Goal: Task Accomplishment & Management: Manage account settings

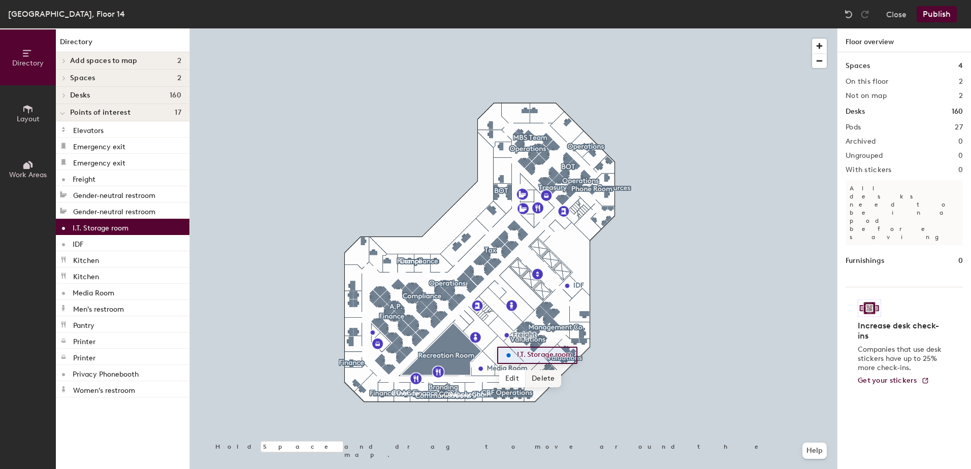
click at [545, 378] on span "Delete" at bounding box center [544, 378] width 36 height 17
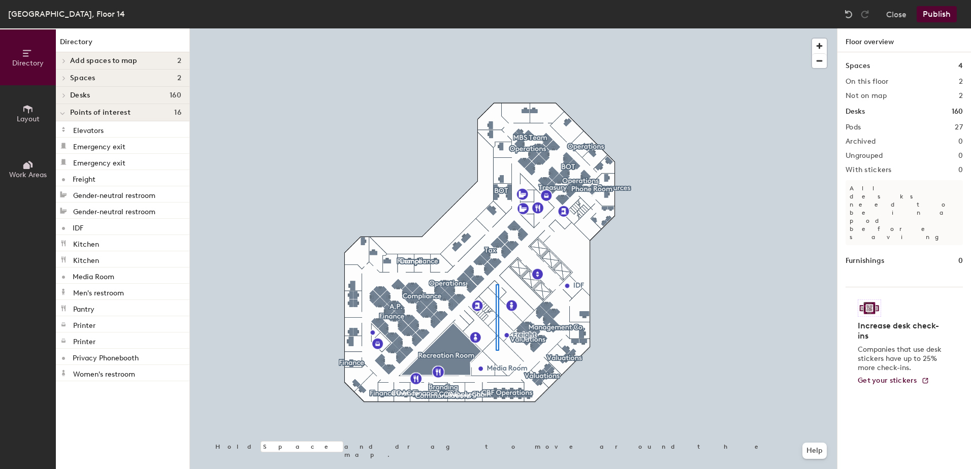
click at [496, 28] on div at bounding box center [513, 28] width 647 height 0
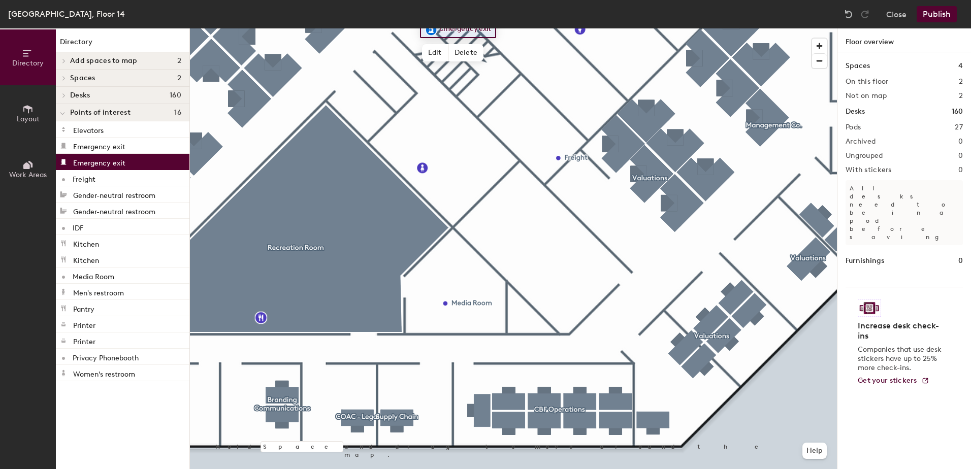
click at [18, 115] on span "Layout" at bounding box center [28, 119] width 23 height 9
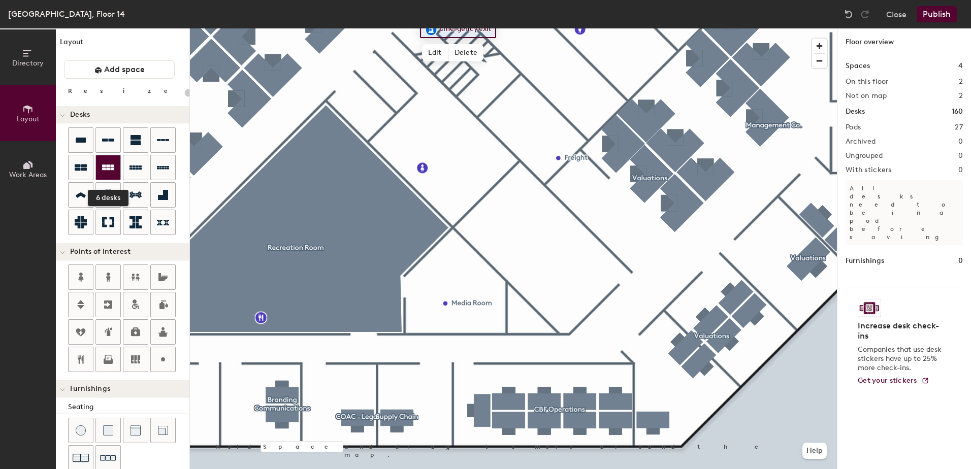
click at [99, 167] on div at bounding box center [108, 167] width 24 height 24
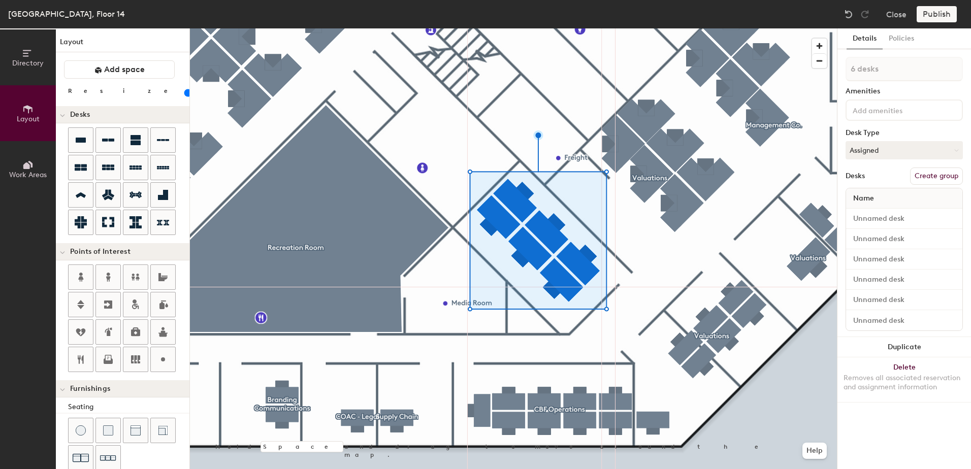
click at [184, 95] on input "range" at bounding box center [184, 93] width 0 height 8
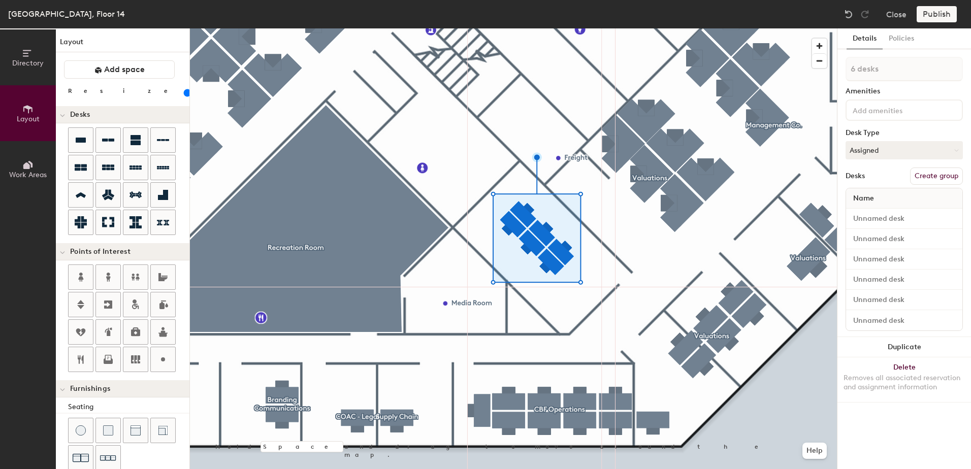
drag, startPoint x: 97, startPoint y: 93, endPoint x: 102, endPoint y: 93, distance: 5.1
click at [184, 93] on input "range" at bounding box center [184, 93] width 0 height 8
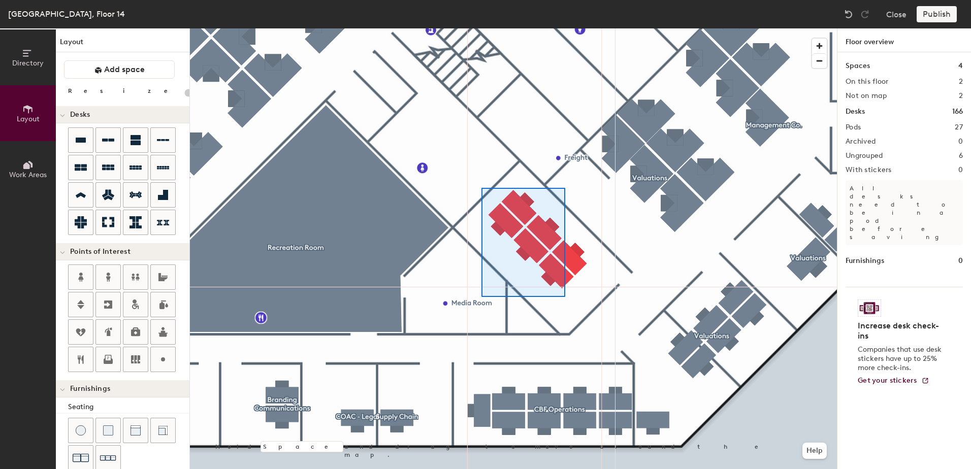
click at [481, 28] on div at bounding box center [513, 28] width 647 height 0
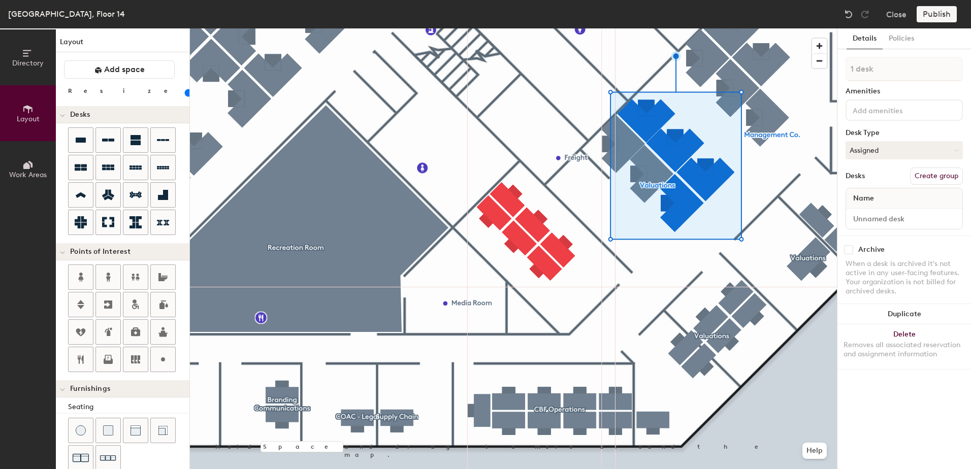
type input "80"
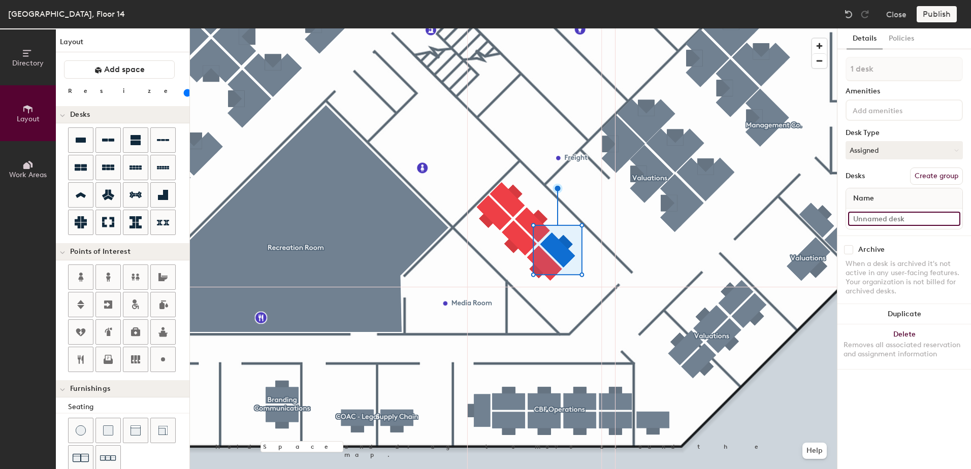
click at [909, 216] on input at bounding box center [904, 219] width 112 height 14
type input "C"
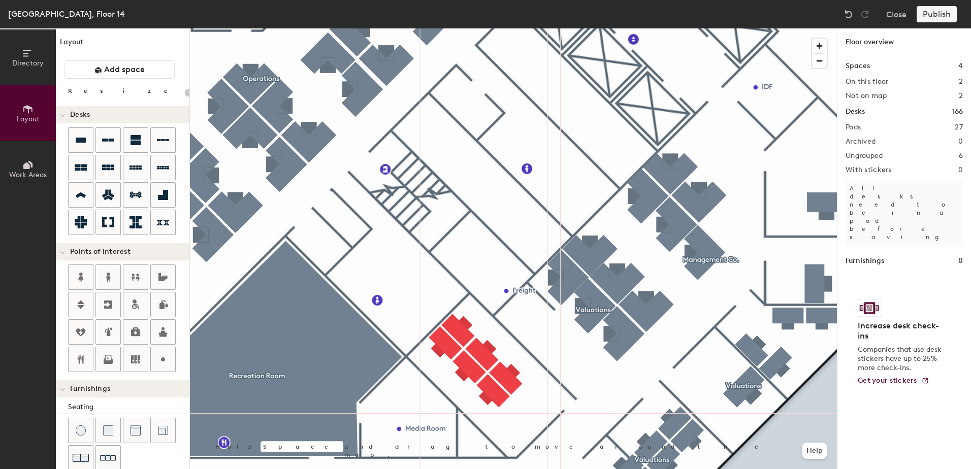
type input "80"
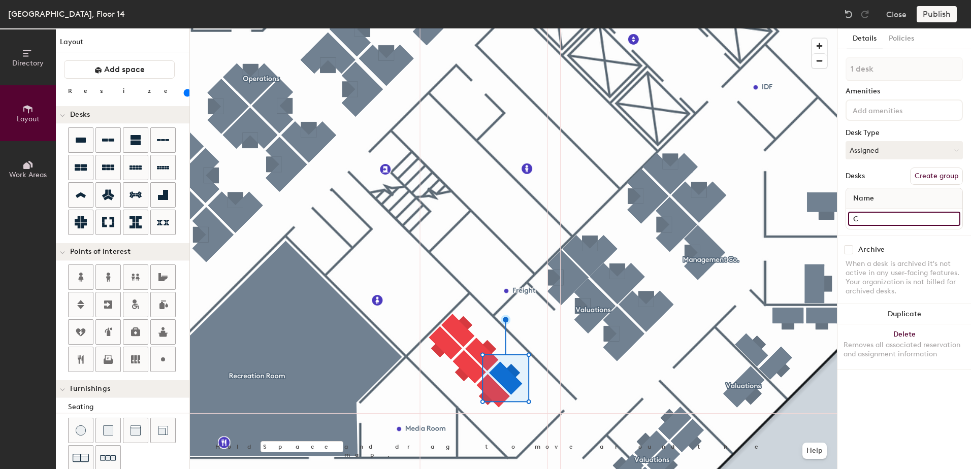
click at [867, 218] on input "C" at bounding box center [904, 219] width 112 height 14
type input "Desk 14-S3"
click at [885, 151] on button "Assigned" at bounding box center [904, 150] width 117 height 18
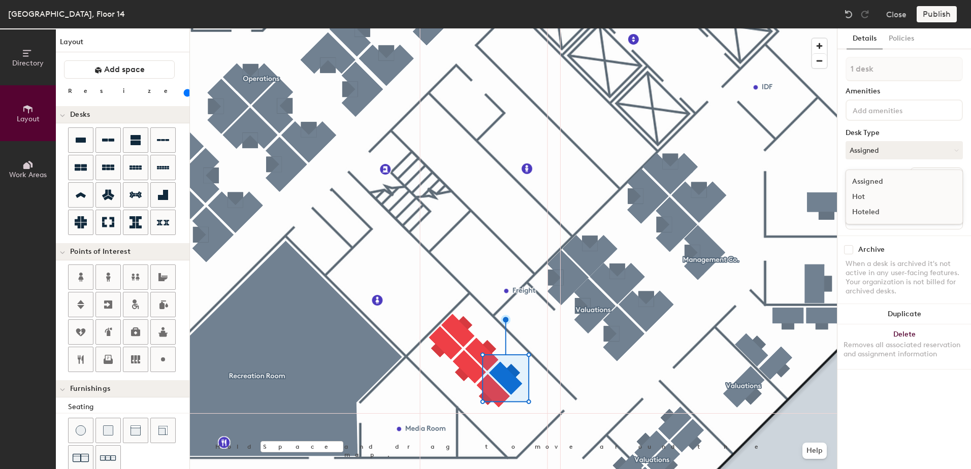
click at [869, 210] on div "Hoteled" at bounding box center [897, 212] width 102 height 15
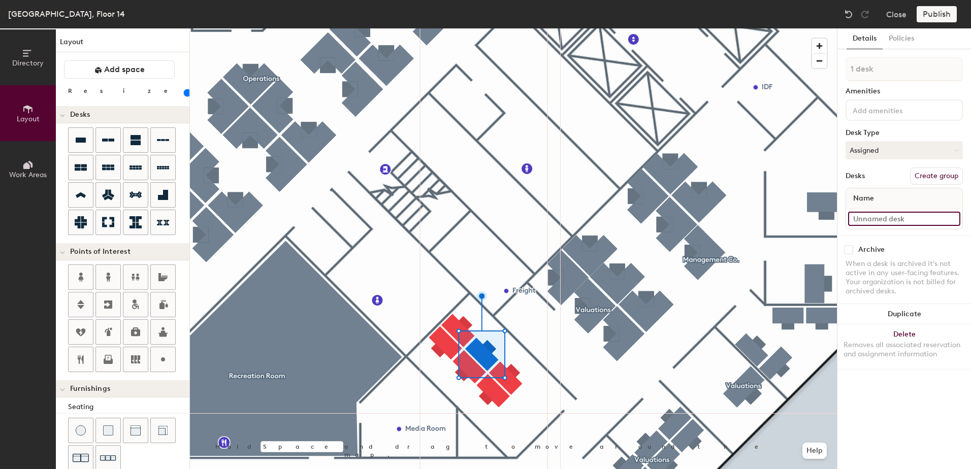
click at [899, 219] on input at bounding box center [904, 219] width 112 height 14
type input "Desk 14-S4"
click at [859, 150] on button "Assigned" at bounding box center [904, 150] width 117 height 18
click at [866, 210] on div "Hoteled" at bounding box center [897, 212] width 102 height 15
click at [911, 221] on input at bounding box center [904, 219] width 112 height 14
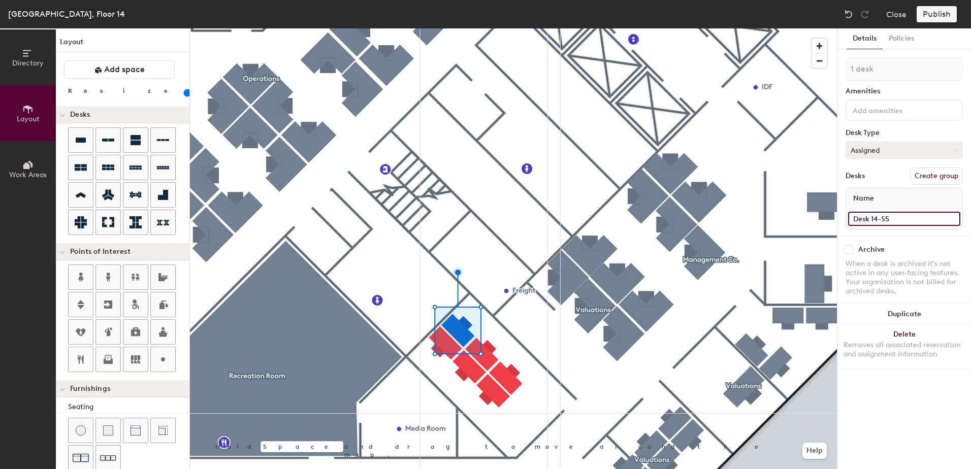
type input "Desk 14-S5"
click at [878, 151] on button "Assigned" at bounding box center [904, 150] width 117 height 18
click at [870, 213] on div "Hoteled" at bounding box center [897, 212] width 102 height 15
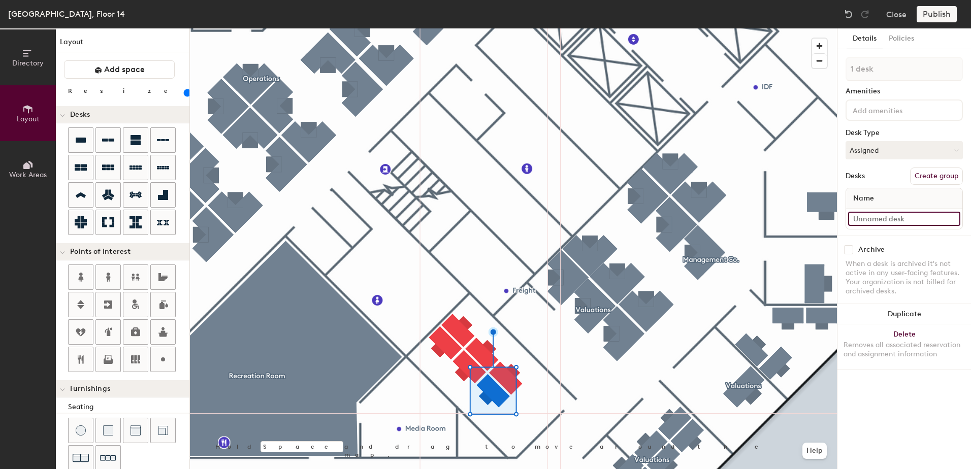
click at [882, 220] on input at bounding box center [904, 219] width 112 height 14
type input "Desk 14-S6"
click at [865, 145] on button "Assigned" at bounding box center [904, 150] width 117 height 18
click at [864, 209] on div "Hoteled" at bounding box center [897, 212] width 102 height 15
click at [907, 219] on input at bounding box center [904, 219] width 112 height 14
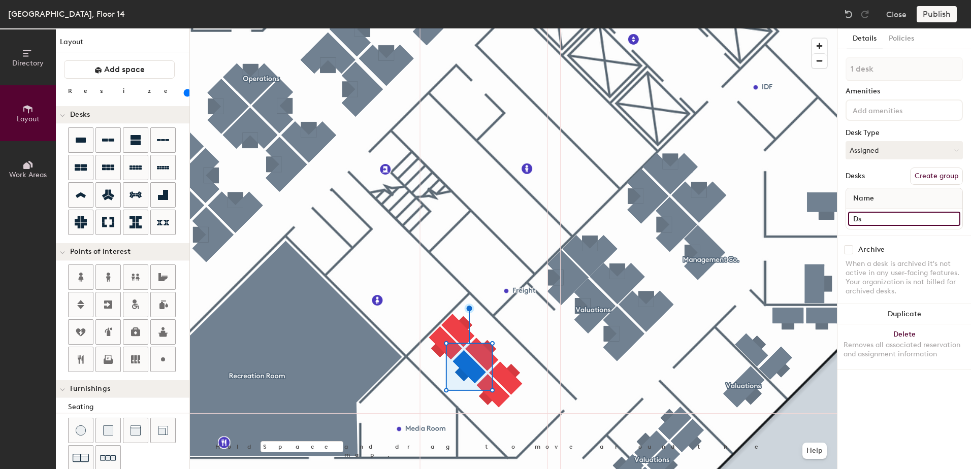
type input "D"
type input "Desk 14-S7"
click at [857, 153] on button "Assigned" at bounding box center [904, 150] width 117 height 18
click at [859, 207] on div "Hoteled" at bounding box center [897, 212] width 102 height 15
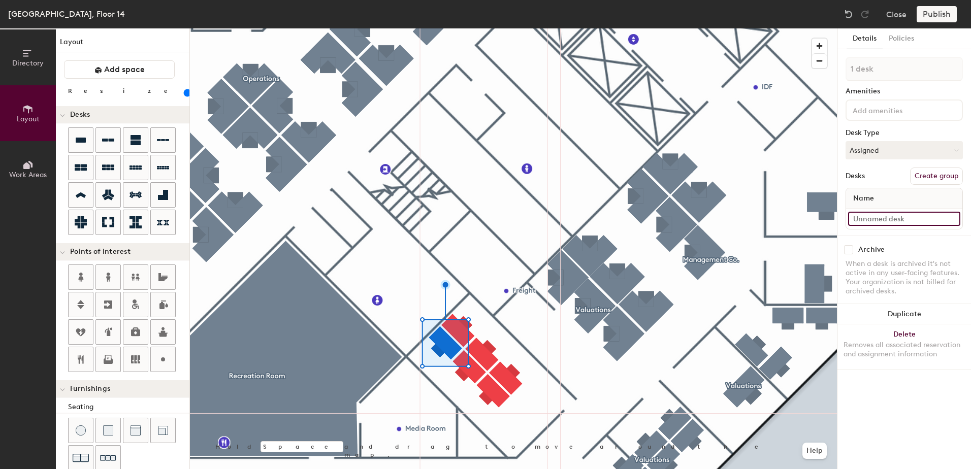
click at [874, 221] on input at bounding box center [904, 219] width 112 height 14
type input "Desk 14-S8"
click at [866, 152] on button "Assigned" at bounding box center [904, 150] width 117 height 18
click at [858, 210] on div "Hoteled" at bounding box center [897, 212] width 102 height 15
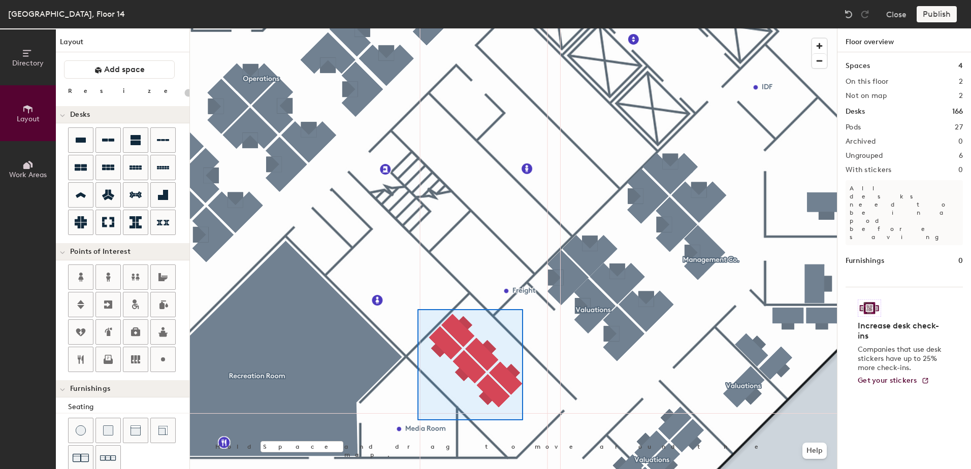
click at [417, 28] on div at bounding box center [513, 28] width 647 height 0
type input "80"
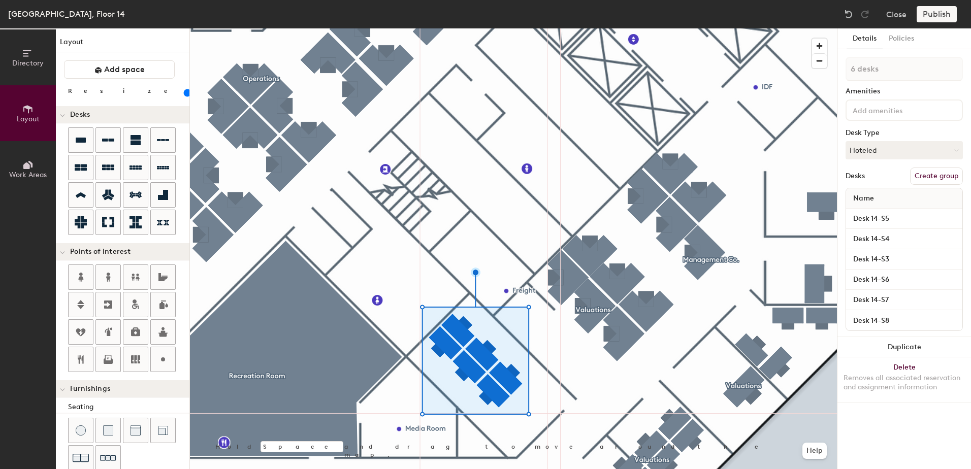
click at [929, 174] on button "Create group" at bounding box center [936, 176] width 53 height 17
drag, startPoint x: 885, startPoint y: 67, endPoint x: 826, endPoint y: 61, distance: 58.7
click at [826, 61] on div "Directory Layout Work Areas Layout Add space Resize Desks Points of Interest Fu…" at bounding box center [485, 248] width 971 height 441
type input "Hotel"
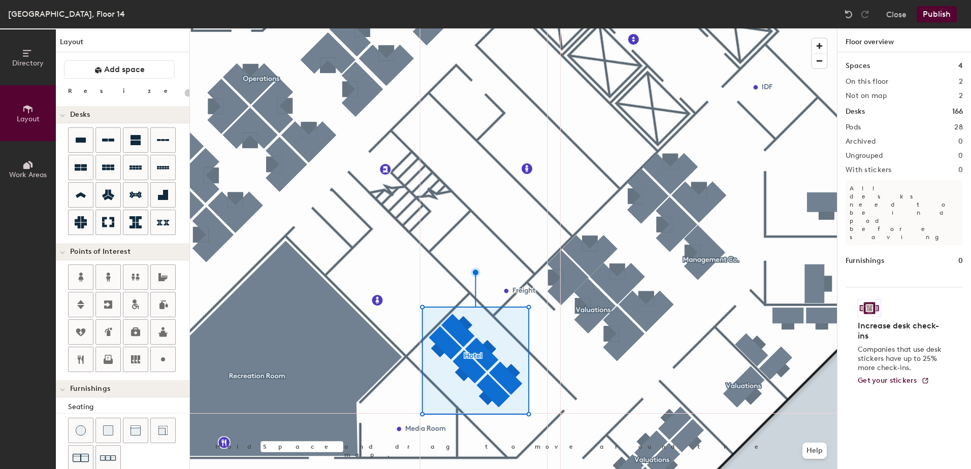
type input "20"
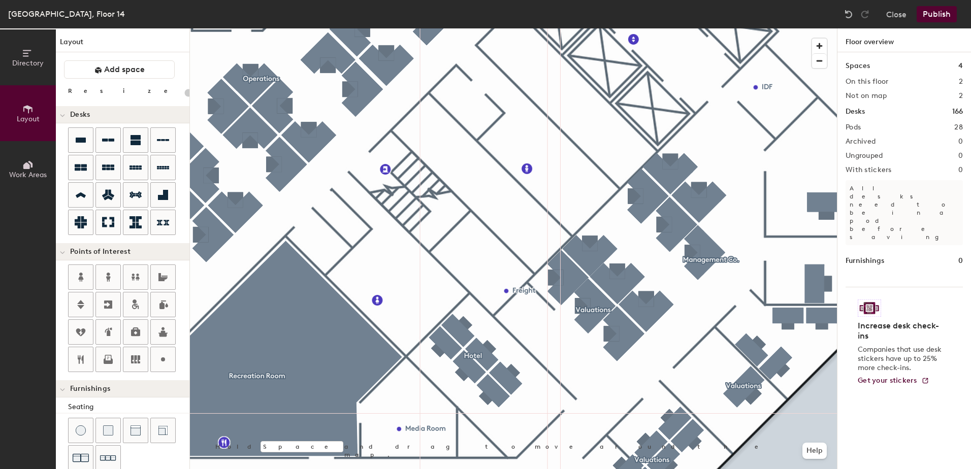
click at [17, 48] on button "Directory" at bounding box center [28, 57] width 56 height 56
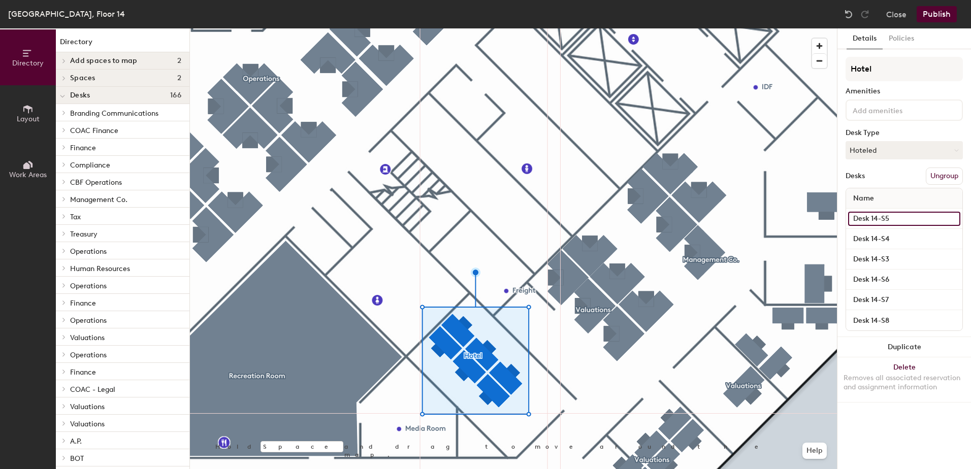
click at [900, 216] on input "Desk 14-S5" at bounding box center [904, 219] width 112 height 14
type input "Desk 14-S5 - Hotel"
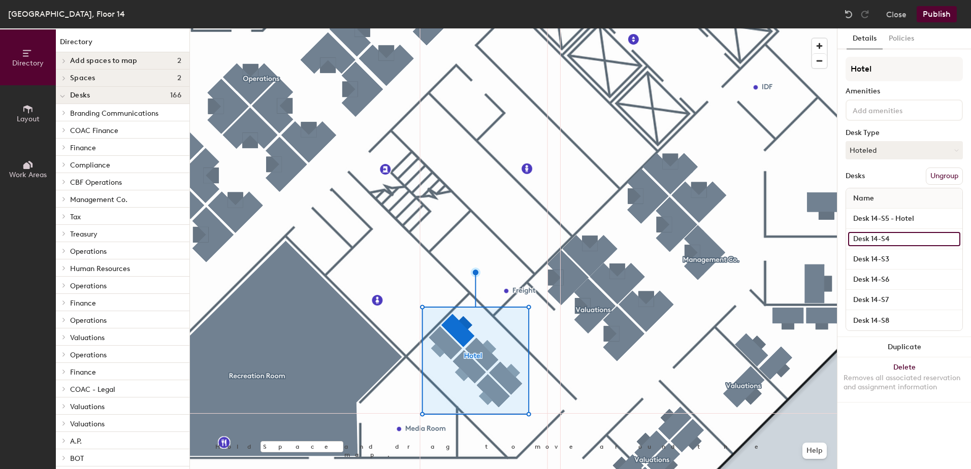
click at [895, 240] on input "Desk 14-S4" at bounding box center [904, 239] width 112 height 14
type input "Desk 14-S4 - Hotel"
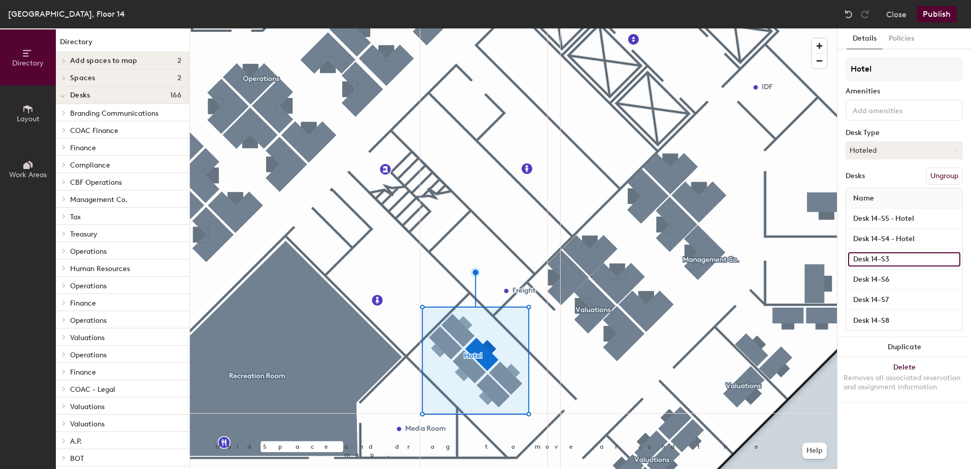
click at [898, 258] on input "Desk 14-S3" at bounding box center [904, 259] width 112 height 14
paste input "- Hotel"
type input "Desk 14-S3 - Hotel"
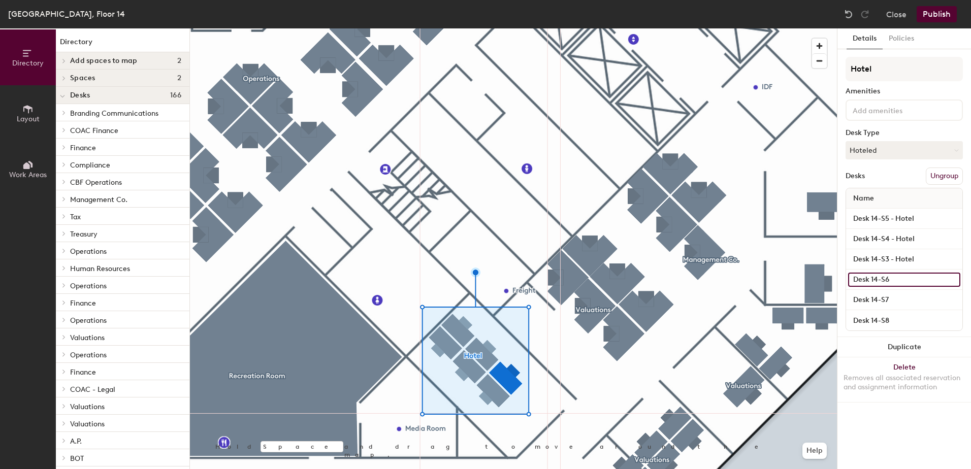
click at [898, 277] on input "Desk 14-S6" at bounding box center [904, 280] width 112 height 14
paste input "- Hotel"
type input "Desk 14-S6 - Hotel"
click at [898, 298] on input "Desk 14-S7" at bounding box center [904, 300] width 112 height 14
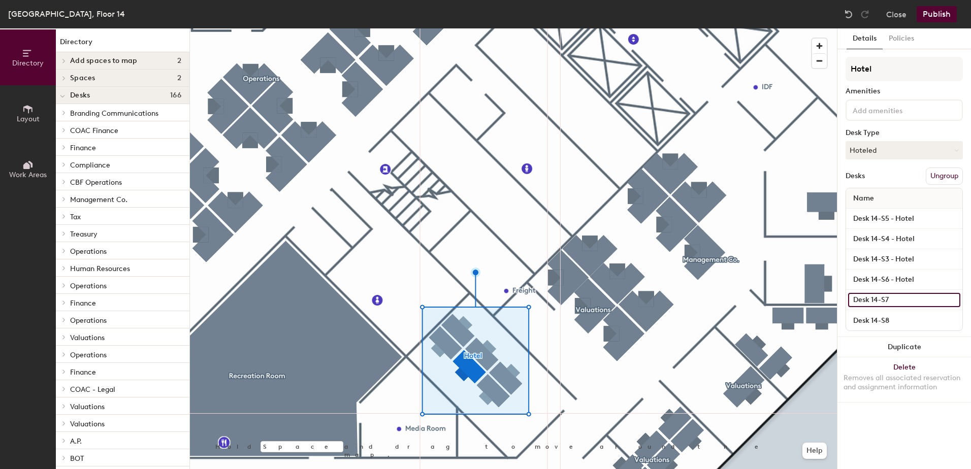
paste input "- Hotel"
type input "Desk 14-S7 - Hotel"
click at [908, 316] on input "Desk 14-S8" at bounding box center [904, 320] width 112 height 14
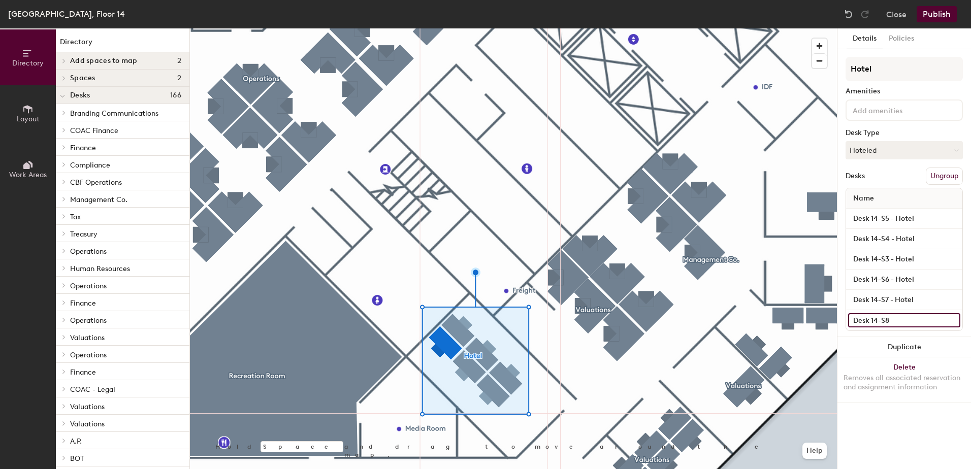
click at [907, 318] on input "Desk 14-S8" at bounding box center [904, 320] width 112 height 14
paste input "- Hotel"
type input "Desk 14-S8 - Hotel"
click at [932, 10] on button "Publish" at bounding box center [937, 14] width 40 height 16
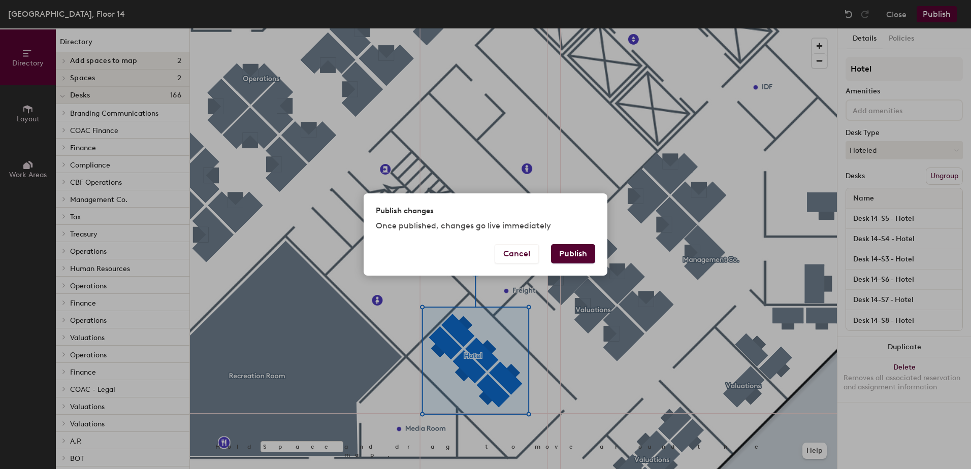
click at [565, 254] on button "Publish" at bounding box center [573, 253] width 44 height 19
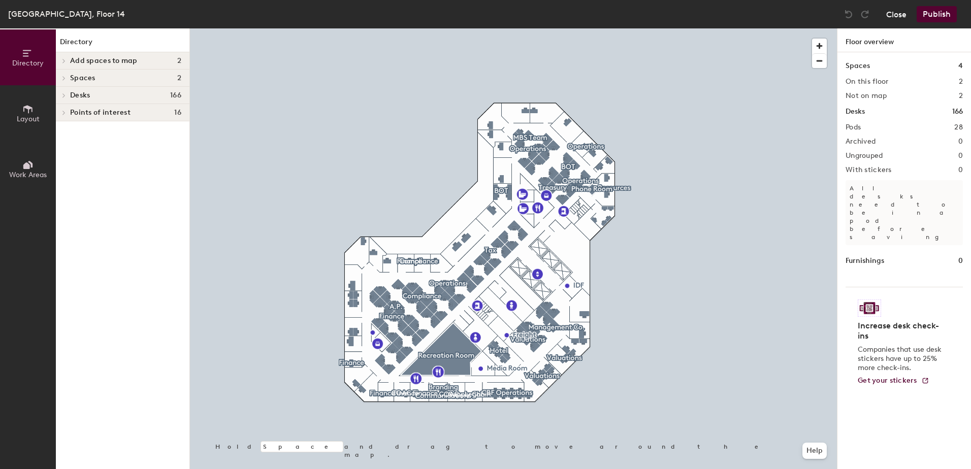
click at [896, 12] on button "Close" at bounding box center [896, 14] width 20 height 16
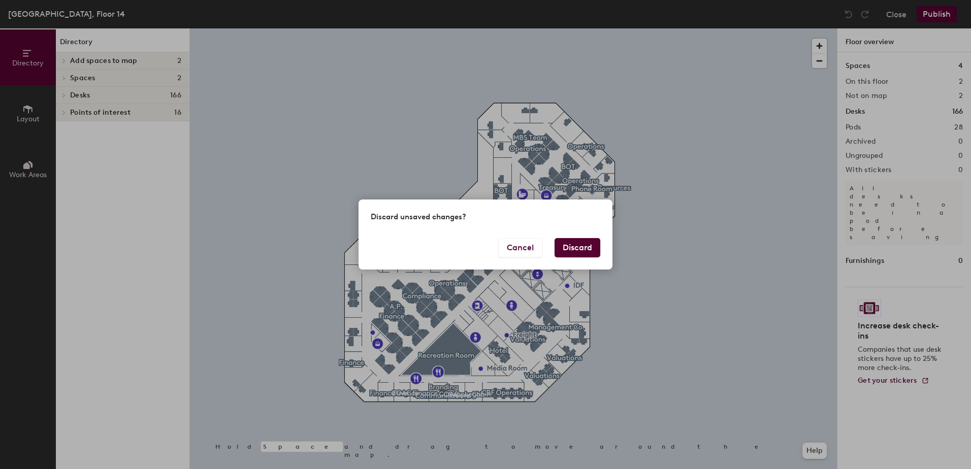
click at [576, 250] on button "Discard" at bounding box center [578, 247] width 46 height 19
